Goal: Task Accomplishment & Management: Use online tool/utility

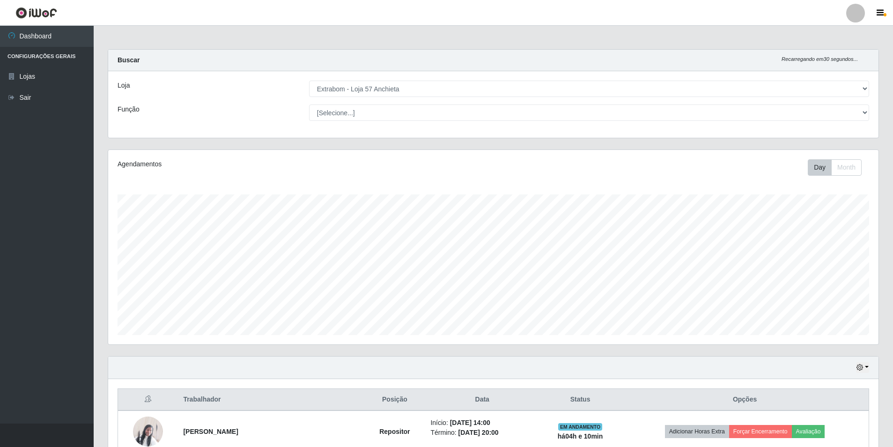
select select "470"
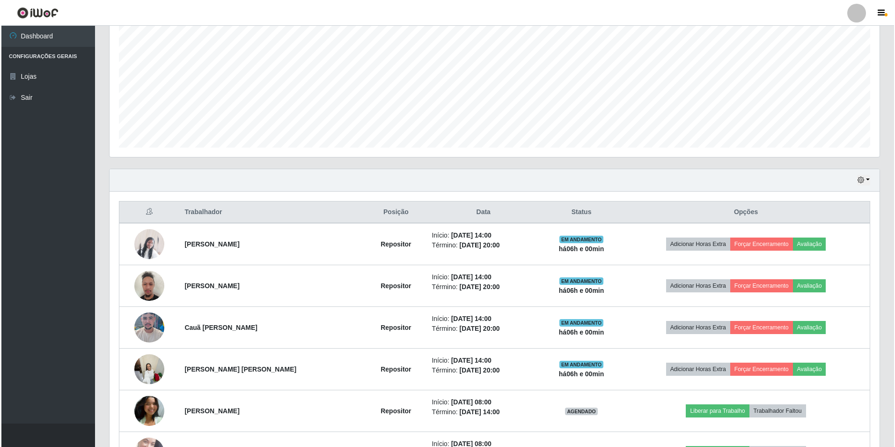
scroll to position [234, 0]
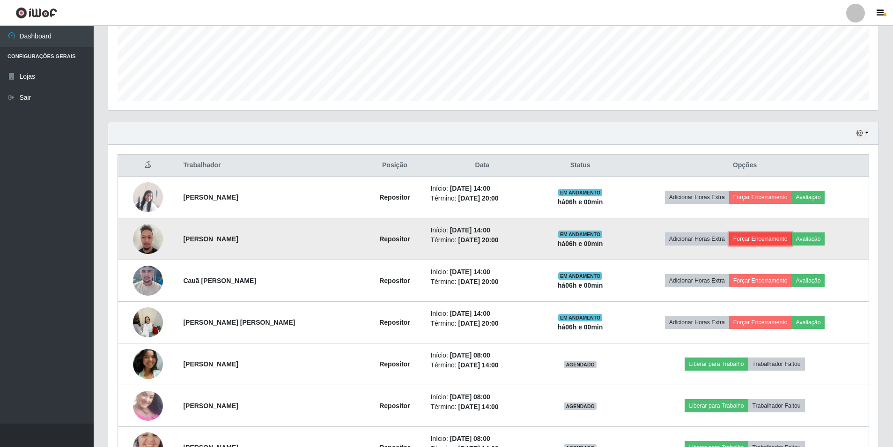
click at [757, 236] on button "Forçar Encerramento" at bounding box center [760, 238] width 63 height 13
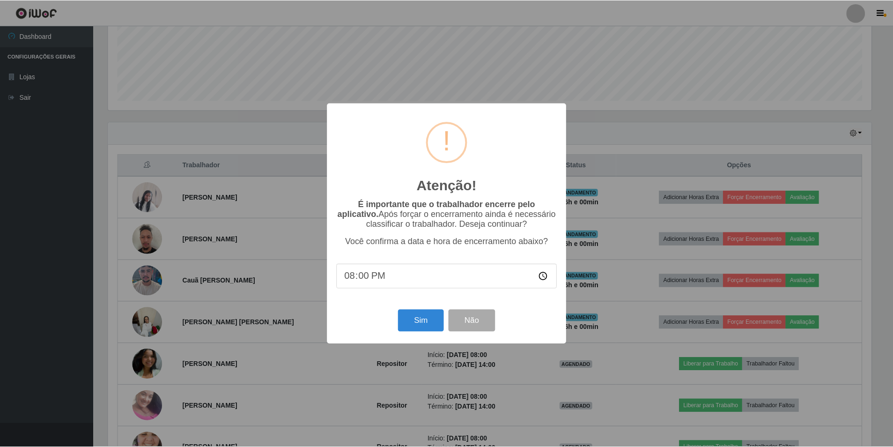
scroll to position [194, 765]
click at [427, 318] on button "Sim" at bounding box center [421, 320] width 45 height 22
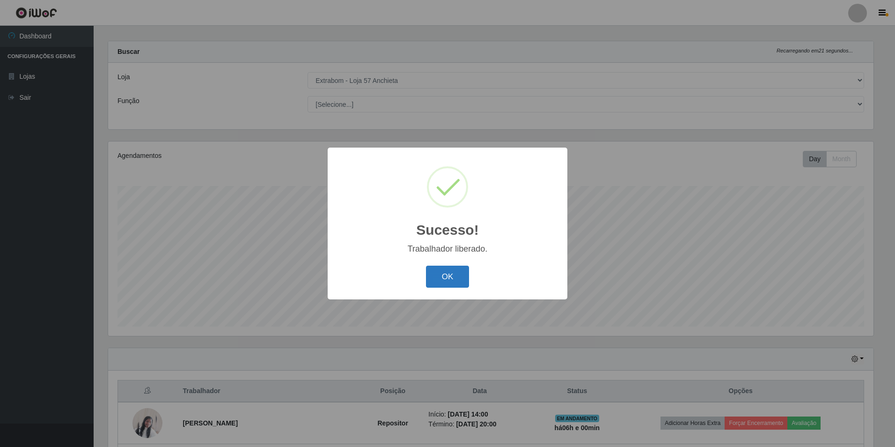
click at [446, 281] on button "OK" at bounding box center [448, 276] width 44 height 22
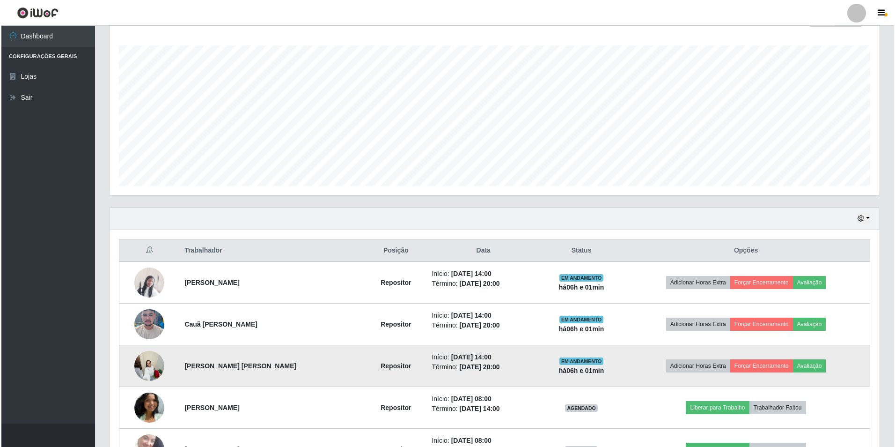
scroll to position [196, 0]
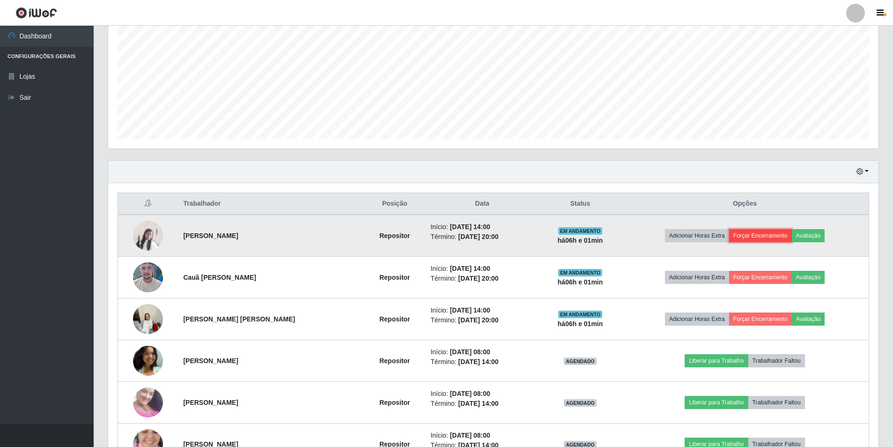
click at [779, 230] on button "Forçar Encerramento" at bounding box center [760, 235] width 63 height 13
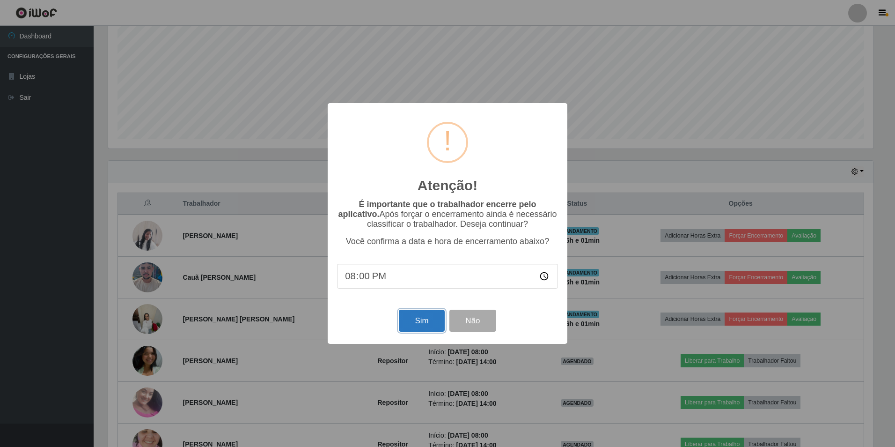
click at [432, 324] on button "Sim" at bounding box center [421, 320] width 45 height 22
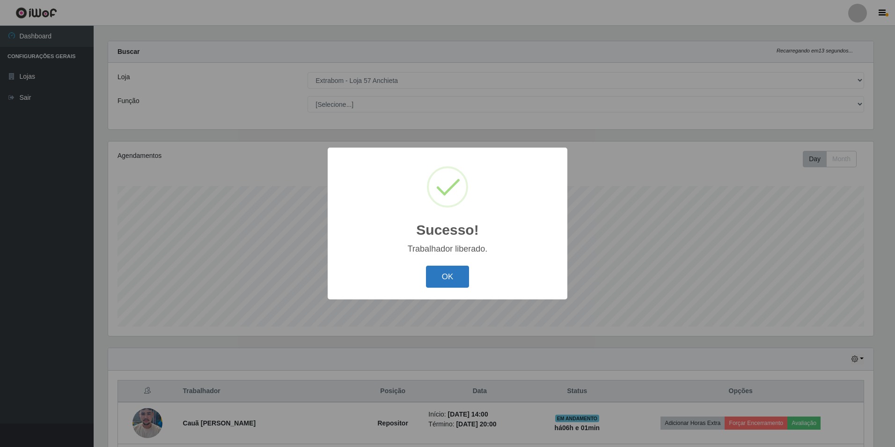
drag, startPoint x: 433, startPoint y: 277, endPoint x: 467, endPoint y: 285, distance: 34.6
click at [433, 277] on button "OK" at bounding box center [448, 276] width 44 height 22
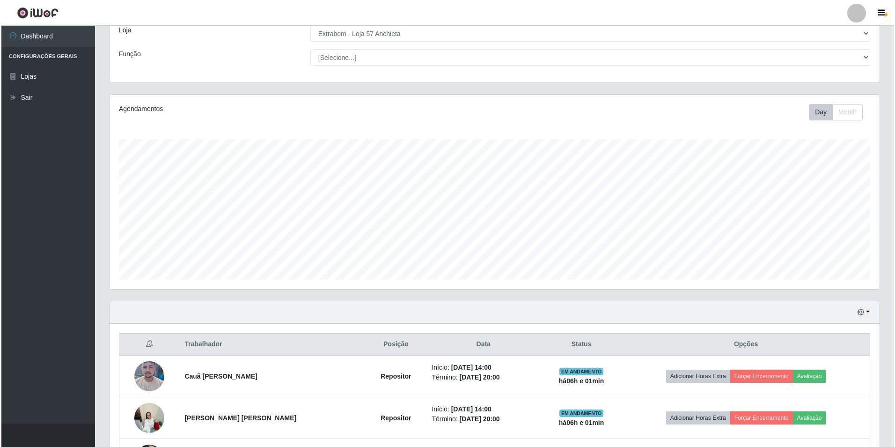
scroll to position [102, 0]
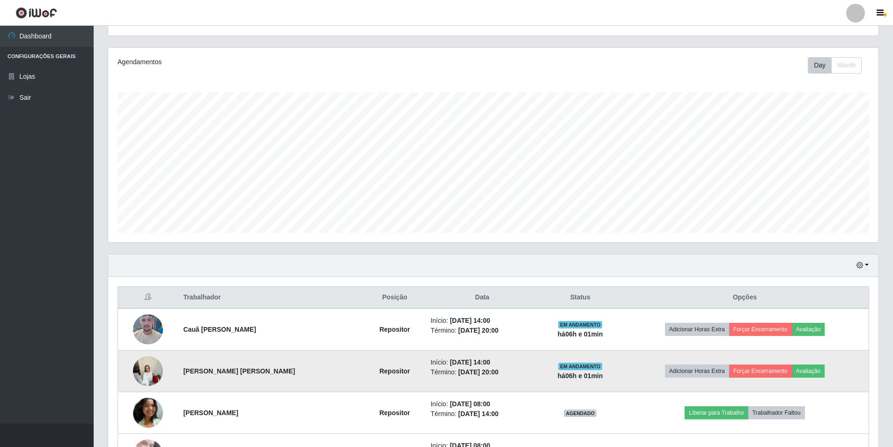
click at [152, 367] on img at bounding box center [148, 371] width 30 height 40
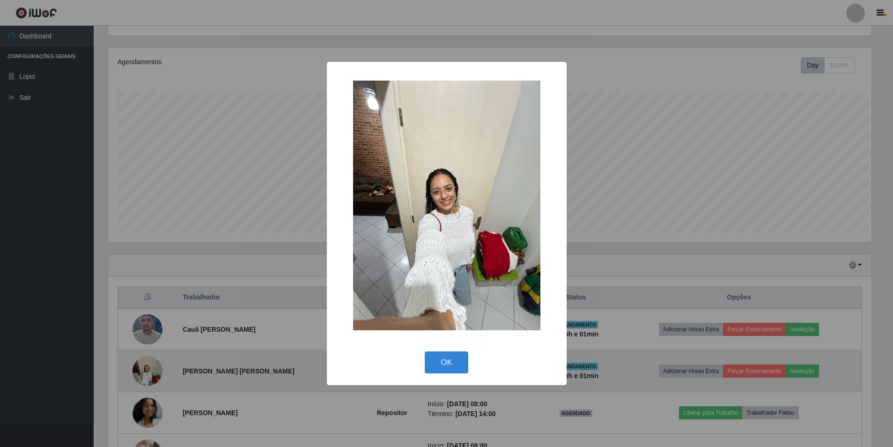
scroll to position [194, 765]
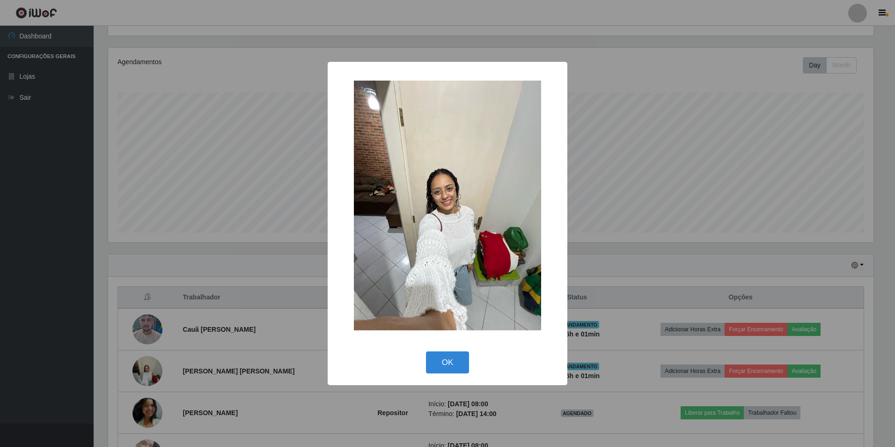
click at [203, 300] on div "× OK Cancel" at bounding box center [447, 223] width 895 height 447
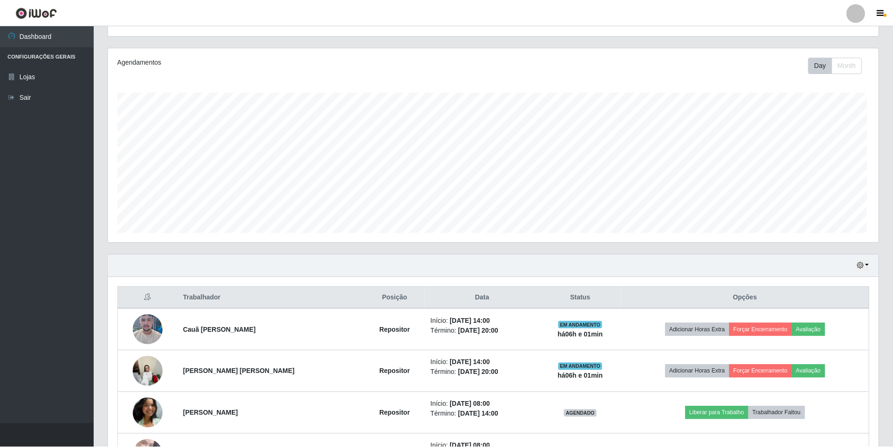
scroll to position [194, 770]
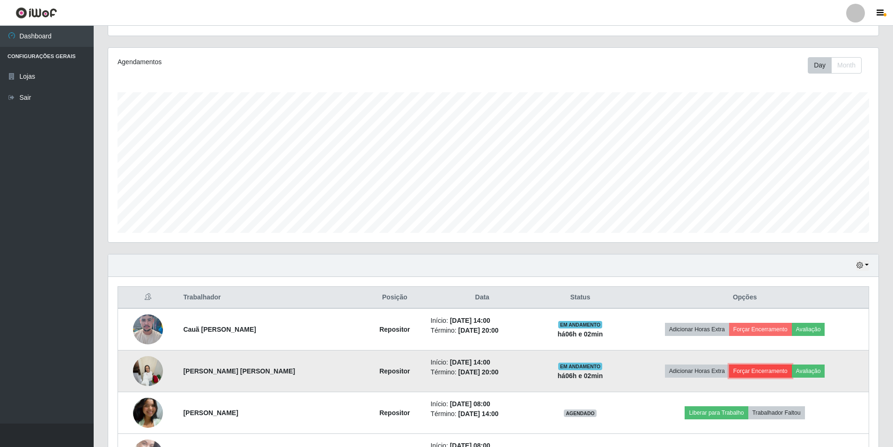
click at [781, 367] on button "Forçar Encerramento" at bounding box center [760, 370] width 63 height 13
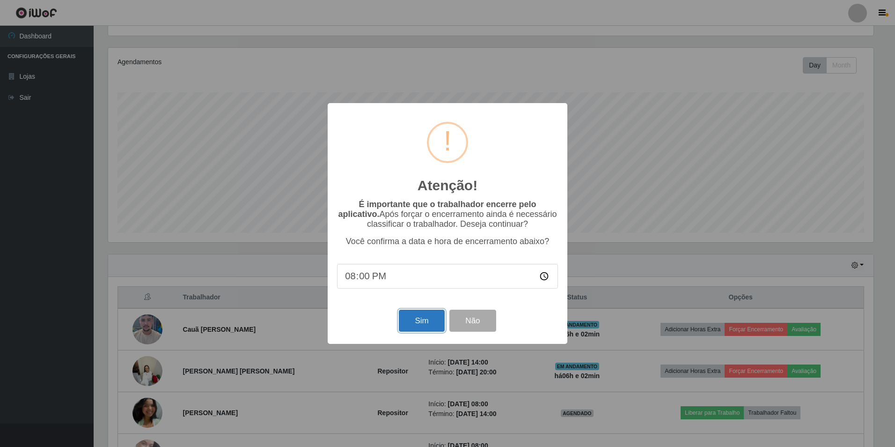
click at [409, 316] on button "Sim" at bounding box center [421, 320] width 45 height 22
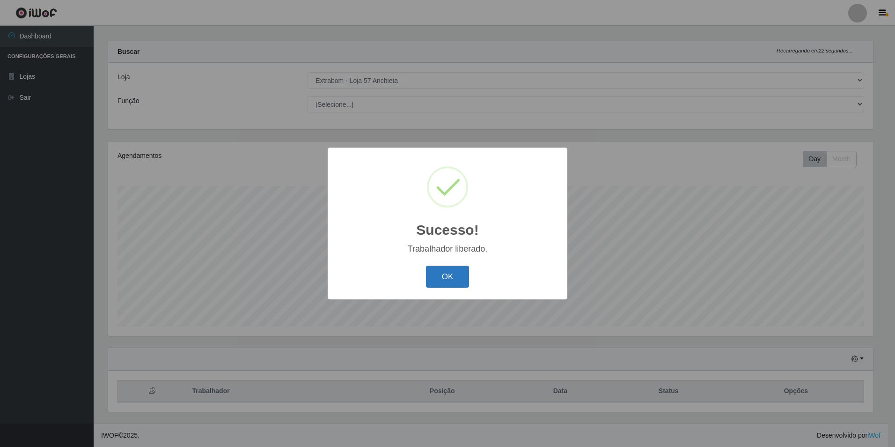
drag, startPoint x: 444, startPoint y: 282, endPoint x: 576, endPoint y: 280, distance: 132.0
click at [446, 282] on button "OK" at bounding box center [448, 276] width 44 height 22
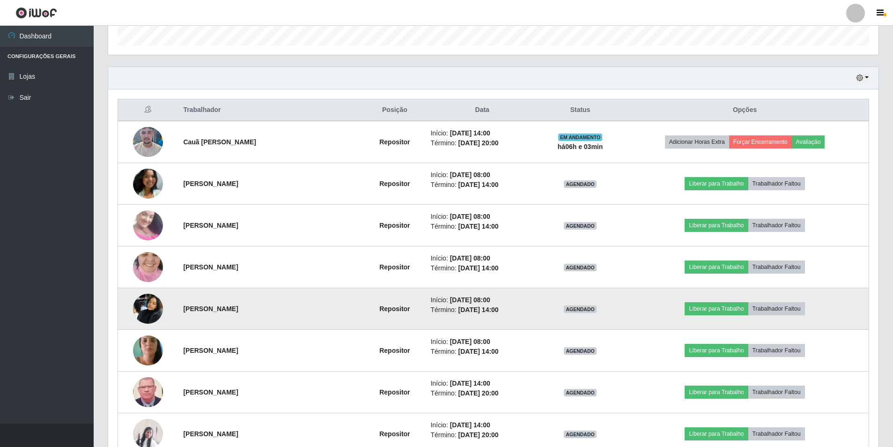
scroll to position [196, 0]
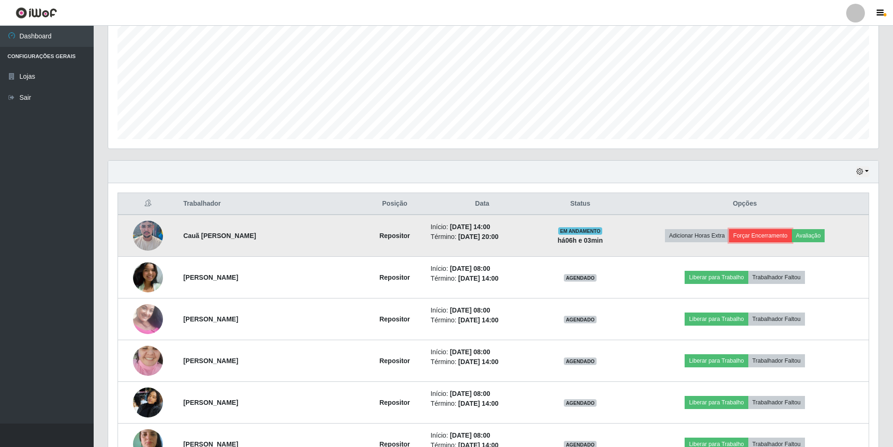
click at [757, 232] on button "Forçar Encerramento" at bounding box center [760, 235] width 63 height 13
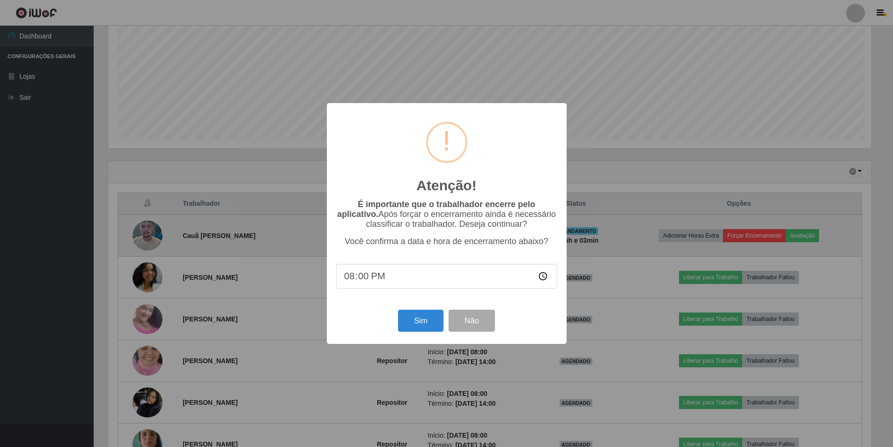
scroll to position [194, 765]
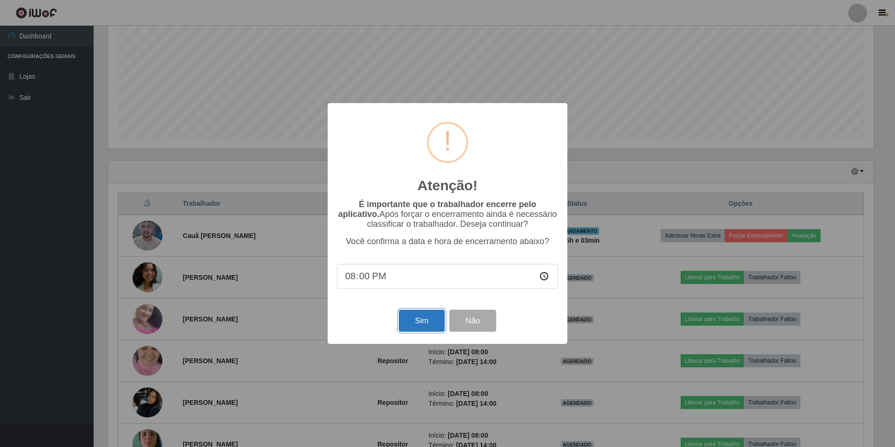
click at [431, 316] on button "Sim" at bounding box center [421, 320] width 45 height 22
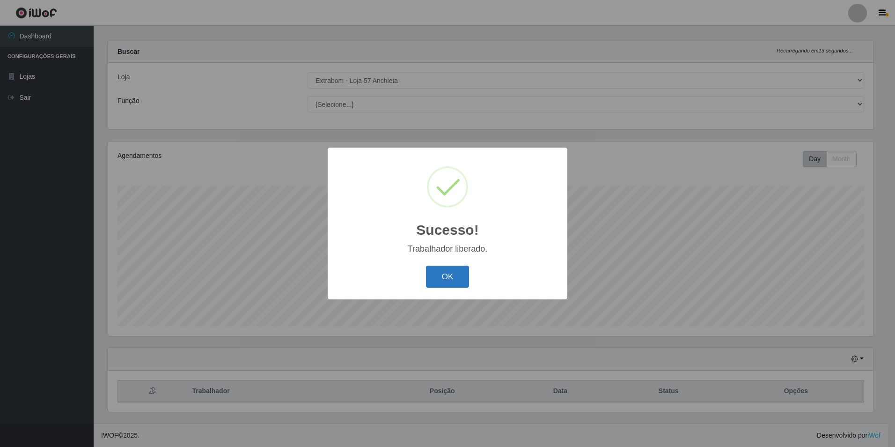
click at [434, 274] on button "OK" at bounding box center [448, 276] width 44 height 22
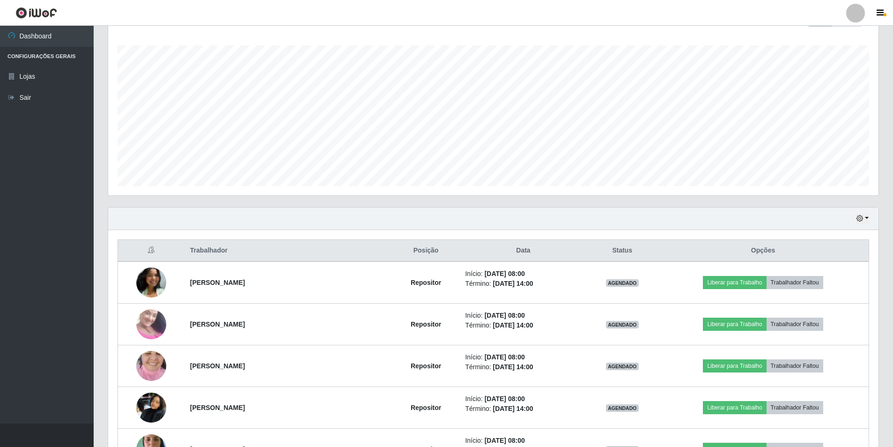
scroll to position [0, 0]
